Goal: Check status: Check status

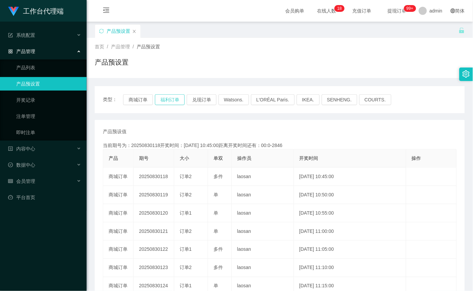
click at [182, 100] on button "福利订单" at bounding box center [170, 99] width 30 height 11
click at [178, 100] on button "福利订单" at bounding box center [170, 99] width 30 height 11
click at [178, 99] on button "福利订单" at bounding box center [170, 99] width 30 height 11
type button "k3tbw"
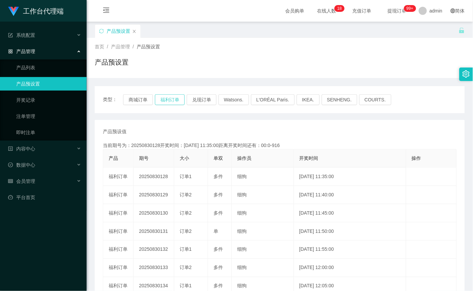
click at [168, 99] on button "福利订单" at bounding box center [170, 99] width 30 height 11
click at [166, 101] on button "福利订单" at bounding box center [170, 99] width 30 height 11
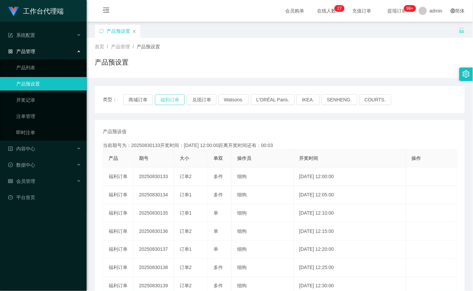
click at [174, 100] on button "福利订单" at bounding box center [170, 99] width 30 height 11
click at [172, 102] on button "福利订单" at bounding box center [170, 99] width 30 height 11
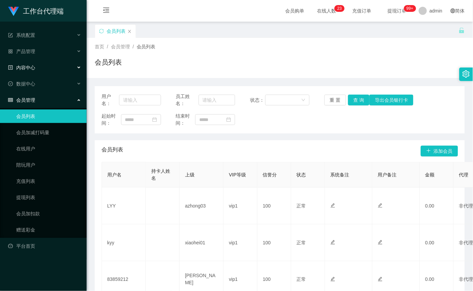
click at [43, 71] on div "内容中心" at bounding box center [43, 68] width 87 height 14
click at [41, 51] on div "产品管理" at bounding box center [43, 52] width 87 height 14
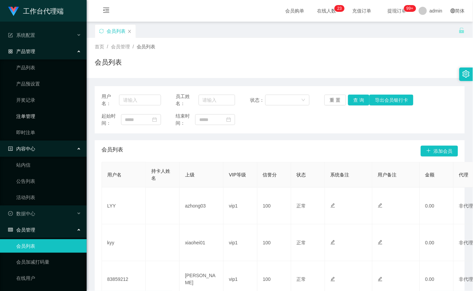
click at [40, 110] on link "注单管理" at bounding box center [48, 117] width 65 height 14
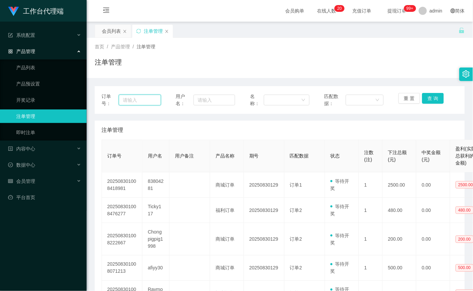
click at [147, 99] on input "text" at bounding box center [140, 100] width 42 height 11
click at [205, 100] on input "text" at bounding box center [214, 100] width 42 height 11
paste input "Khec85"
type input "Khec85"
click at [437, 100] on button "查 询" at bounding box center [433, 98] width 22 height 11
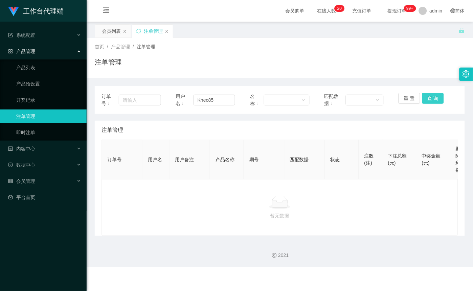
click at [437, 101] on button "查 询" at bounding box center [433, 98] width 22 height 11
click at [407, 98] on button "重 置" at bounding box center [409, 98] width 22 height 11
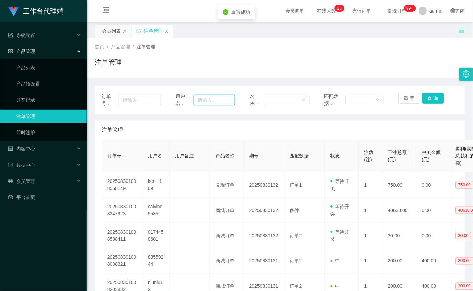
click at [227, 98] on input "text" at bounding box center [214, 100] width 42 height 11
paste input "81619638"
type input "81619638"
click at [431, 94] on button "查 询" at bounding box center [433, 98] width 22 height 11
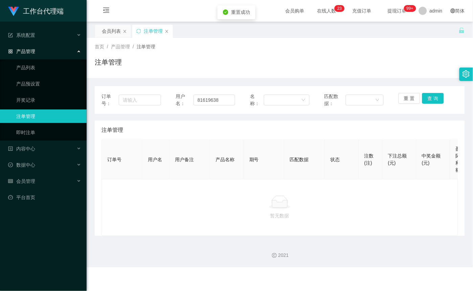
click at [429, 105] on div "重 置 查 询" at bounding box center [428, 100] width 60 height 14
click at [431, 103] on button "查 询" at bounding box center [433, 98] width 22 height 11
click at [433, 103] on button "查 询" at bounding box center [433, 98] width 22 height 11
click at [442, 98] on div "重 置 查 询" at bounding box center [428, 100] width 60 height 14
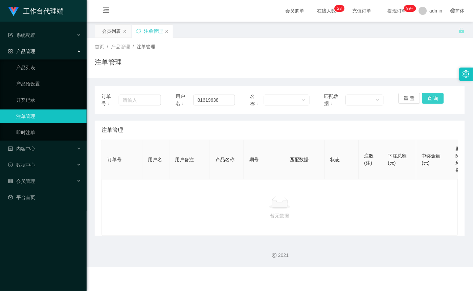
drag, startPoint x: 442, startPoint y: 97, endPoint x: 437, endPoint y: 97, distance: 4.1
click at [441, 97] on div "重 置 查 询" at bounding box center [428, 100] width 60 height 14
click at [217, 100] on input "81619638" at bounding box center [214, 100] width 42 height 11
click at [218, 100] on input "81619638" at bounding box center [214, 100] width 42 height 11
click at [222, 100] on input "81619638" at bounding box center [214, 100] width 42 height 11
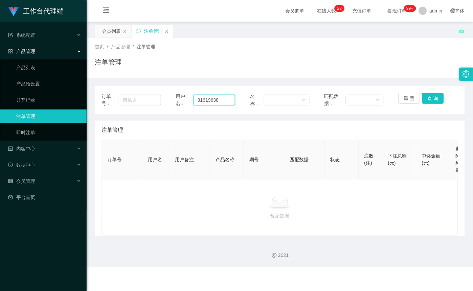
drag, startPoint x: 222, startPoint y: 100, endPoint x: 185, endPoint y: 99, distance: 36.5
click at [185, 99] on div "用户名： 81619638" at bounding box center [206, 100] width 60 height 14
drag, startPoint x: 407, startPoint y: 100, endPoint x: 392, endPoint y: 99, distance: 14.6
click at [407, 99] on button "重 置" at bounding box center [409, 98] width 22 height 11
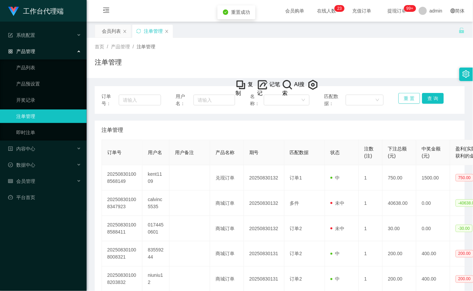
click at [404, 98] on button "重 置" at bounding box center [409, 98] width 22 height 11
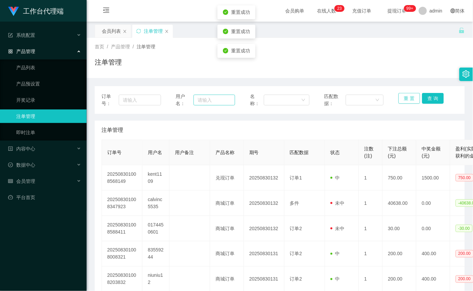
drag, startPoint x: 404, startPoint y: 98, endPoint x: 227, endPoint y: 99, distance: 177.2
click at [398, 99] on button "重 置" at bounding box center [409, 98] width 22 height 11
drag, startPoint x: 201, startPoint y: 99, endPoint x: 207, endPoint y: 100, distance: 6.2
click at [201, 99] on input "text" at bounding box center [214, 100] width 42 height 11
paste input "81619638"
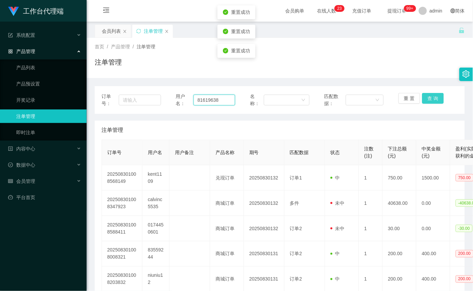
type input "81619638"
click at [431, 98] on button "查 询" at bounding box center [433, 98] width 22 height 11
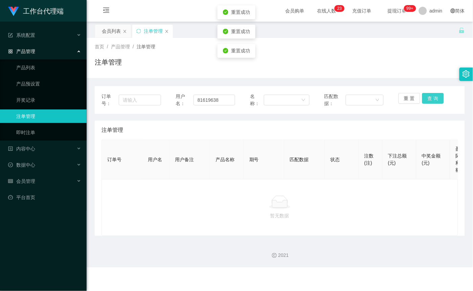
click at [431, 98] on button "查 询" at bounding box center [433, 98] width 22 height 11
click at [431, 94] on button "查 询" at bounding box center [433, 98] width 22 height 11
click at [431, 94] on div "重 置 查 询" at bounding box center [428, 100] width 60 height 14
click at [431, 94] on button "查 询" at bounding box center [433, 98] width 22 height 11
drag, startPoint x: 431, startPoint y: 94, endPoint x: 416, endPoint y: 91, distance: 15.3
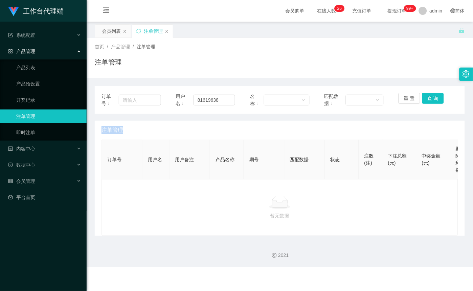
click at [431, 94] on div "重 置 查 询" at bounding box center [428, 100] width 60 height 14
click at [429, 97] on button "查 询" at bounding box center [433, 98] width 22 height 11
click at [429, 97] on div "重 置 查 询" at bounding box center [428, 100] width 60 height 14
click at [438, 97] on button "查 询" at bounding box center [433, 98] width 22 height 11
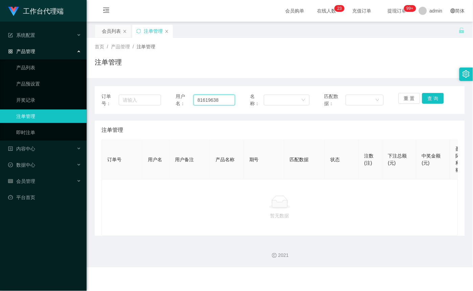
click at [224, 98] on input "81619638" at bounding box center [214, 100] width 42 height 11
paste input "jiewei12345"
type input "jiewei12345"
click at [434, 96] on button "查 询" at bounding box center [433, 98] width 22 height 11
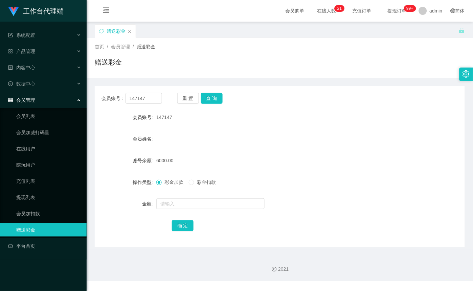
click at [140, 99] on input "147147" at bounding box center [143, 98] width 37 height 11
click at [150, 100] on input "147147" at bounding box center [143, 98] width 37 height 11
click at [218, 100] on button "查 询" at bounding box center [212, 98] width 22 height 11
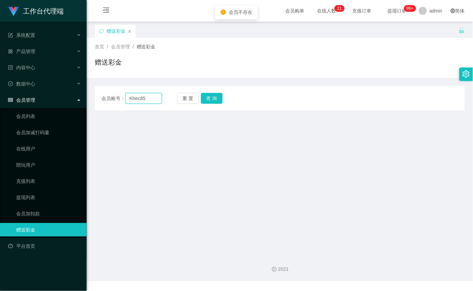
click at [133, 100] on input "Khec85" at bounding box center [143, 98] width 37 height 11
click at [210, 99] on button "查 询" at bounding box center [212, 98] width 22 height 11
click at [145, 98] on input "Khec85" at bounding box center [143, 98] width 37 height 11
click at [137, 99] on input "Khec85" at bounding box center [143, 98] width 37 height 11
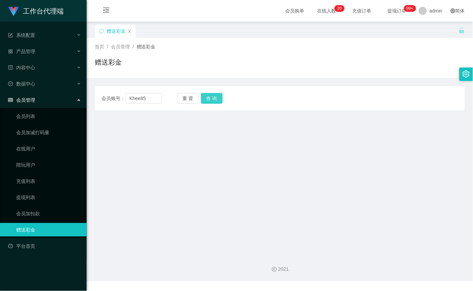
click at [208, 100] on button "查 询" at bounding box center [212, 98] width 22 height 11
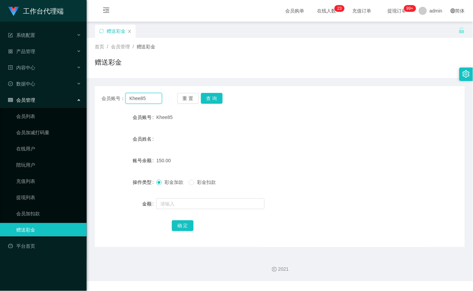
click at [145, 95] on input "Khee85" at bounding box center [143, 98] width 37 height 11
paste input "81619638"
type input "81619638"
click at [210, 99] on button "查 询" at bounding box center [212, 98] width 22 height 11
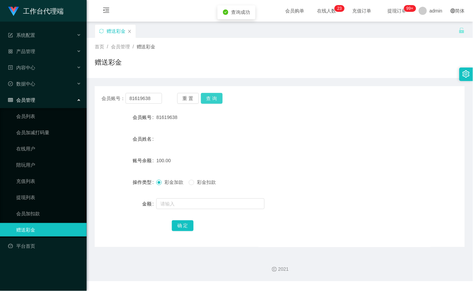
click at [215, 100] on button "查 询" at bounding box center [212, 98] width 22 height 11
click at [214, 99] on button "查 询" at bounding box center [212, 98] width 22 height 11
click at [216, 99] on button "查 询" at bounding box center [212, 98] width 22 height 11
drag, startPoint x: 216, startPoint y: 99, endPoint x: 217, endPoint y: 72, distance: 26.4
click at [216, 99] on div "重 置 查 询" at bounding box center [207, 98] width 61 height 11
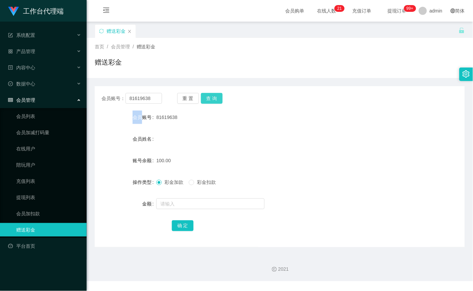
click at [213, 97] on button "查 询" at bounding box center [212, 98] width 22 height 11
click at [213, 97] on button "查 询" at bounding box center [215, 98] width 29 height 11
click at [214, 95] on button "查 询" at bounding box center [212, 98] width 22 height 11
click at [214, 96] on button "查 询" at bounding box center [212, 98] width 22 height 11
click at [213, 96] on button "查 询" at bounding box center [212, 98] width 22 height 11
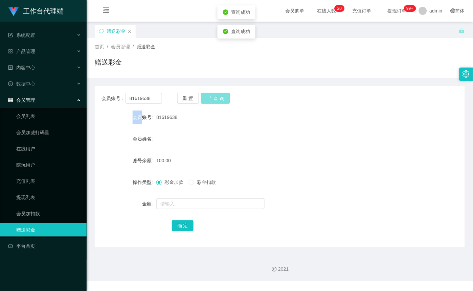
click at [213, 96] on button "查 询" at bounding box center [215, 98] width 29 height 11
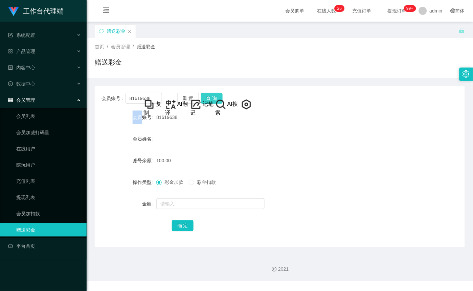
click at [217, 94] on button "查 询" at bounding box center [212, 98] width 22 height 11
click at [210, 97] on button "查 询" at bounding box center [212, 98] width 22 height 11
click at [211, 97] on div "重 置 查 询" at bounding box center [207, 98] width 61 height 11
click at [211, 97] on button "查 询" at bounding box center [212, 98] width 22 height 11
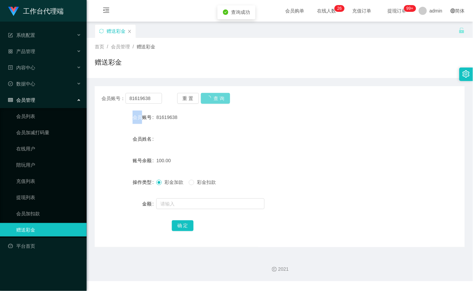
drag, startPoint x: 211, startPoint y: 97, endPoint x: 262, endPoint y: 73, distance: 57.0
click at [211, 97] on div "重 置 查 询" at bounding box center [207, 98] width 61 height 11
click at [214, 95] on button "查 询" at bounding box center [212, 98] width 22 height 11
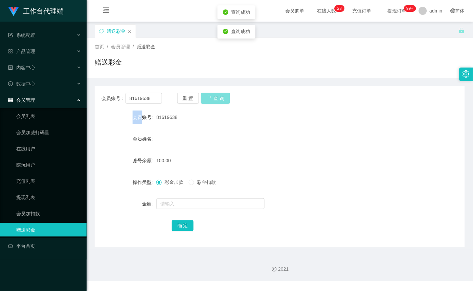
click at [214, 95] on button "查 询" at bounding box center [215, 98] width 29 height 11
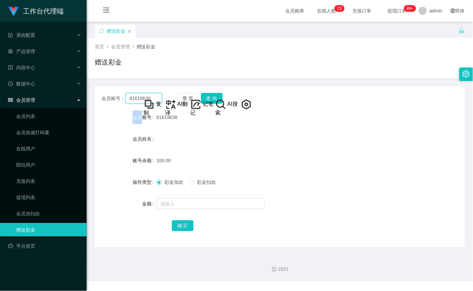
click at [145, 96] on input "81619638" at bounding box center [143, 98] width 37 height 11
paste input "jiewei12345"
type input "jiewei12345"
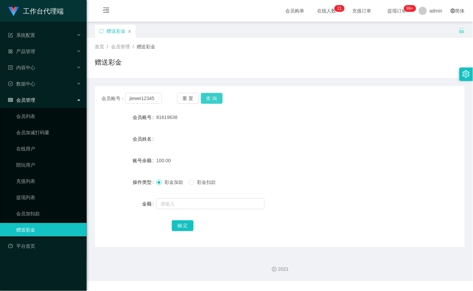
click at [207, 96] on button "查 询" at bounding box center [212, 98] width 22 height 11
